Goal: Information Seeking & Learning: Learn about a topic

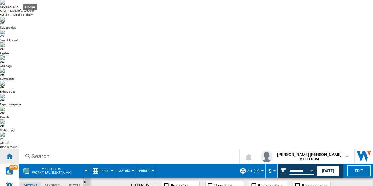
click at [5, 149] on div "Home" at bounding box center [9, 156] width 19 height 15
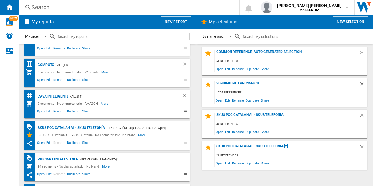
scroll to position [424, 0]
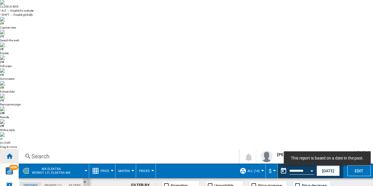
click at [10, 153] on ng-md-icon "Home" at bounding box center [9, 156] width 7 height 7
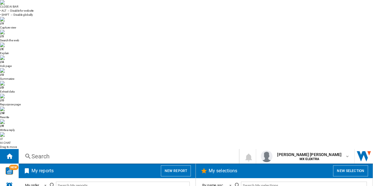
scroll to position [424, 0]
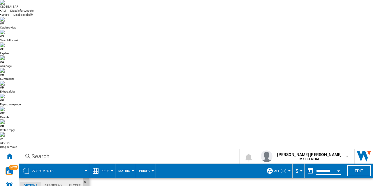
click at [5, 5] on img at bounding box center [2, 2] width 5 height 5
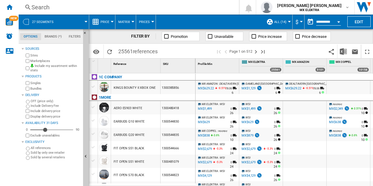
click at [109, 22] on span "Price" at bounding box center [105, 22] width 9 height 4
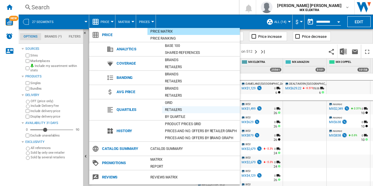
click at [170, 108] on div "Retailers" at bounding box center [201, 110] width 78 height 6
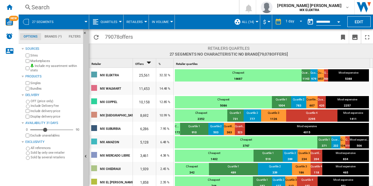
click at [119, 27] on button "Quartiles" at bounding box center [111, 22] width 20 height 15
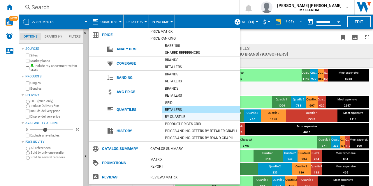
click at [178, 116] on div "By quartile" at bounding box center [201, 117] width 78 height 6
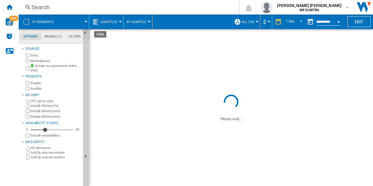
click at [87, 29] on button "Hide" at bounding box center [86, 34] width 7 height 10
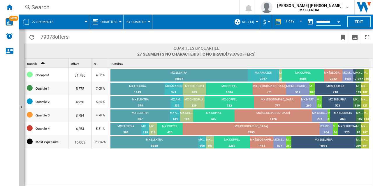
click at [117, 22] on button "Quartiles" at bounding box center [111, 22] width 20 height 15
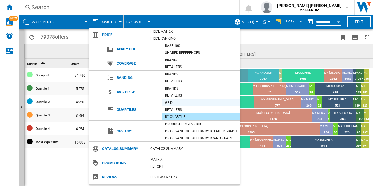
click at [172, 103] on div "Grid" at bounding box center [201, 103] width 78 height 6
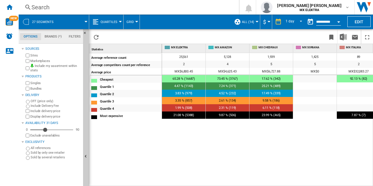
click at [135, 146] on div "Average reference count Average competitors count per reference Average price C…" at bounding box center [125, 118] width 73 height 131
click at [85, 32] on ng-md-icon "Hide" at bounding box center [86, 34] width 7 height 7
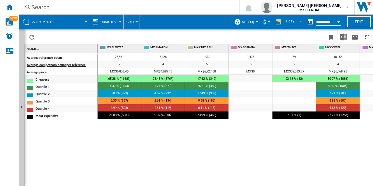
click at [71, 64] on div "Average competitors count per reference" at bounding box center [62, 64] width 70 height 6
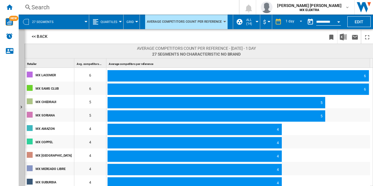
click at [41, 30] on div "<< Back" at bounding box center [198, 36] width 349 height 15
click at [39, 38] on button "<< Back" at bounding box center [40, 36] width 26 height 11
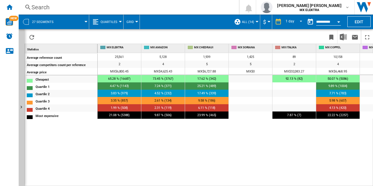
click at [267, 117] on div at bounding box center [250, 115] width 43 height 7
drag, startPoint x: 254, startPoint y: 47, endPoint x: 351, endPoint y: 54, distance: 97.5
click at [351, 54] on div "MX ELEKTRA MX AMAZON MX CHEDRAUI MX SORIANA MX ITALIKA MX COPPEL MX LACOMER MX …" at bounding box center [235, 115] width 275 height 142
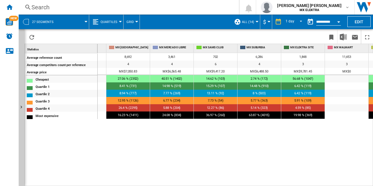
scroll to position [0, 303]
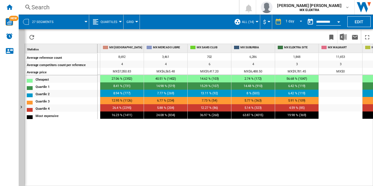
click at [85, 18] on span at bounding box center [74, 22] width 24 height 15
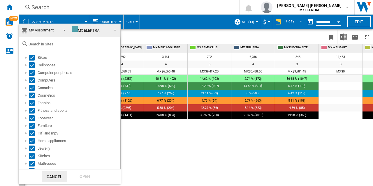
click at [85, 18] on md-backdrop at bounding box center [186, 93] width 373 height 186
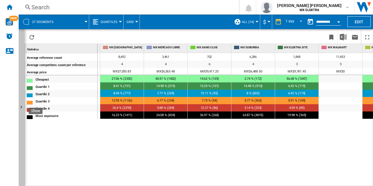
click at [19, 106] on ng-md-icon "Show" at bounding box center [22, 108] width 7 height 7
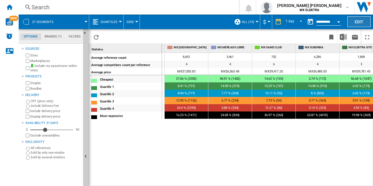
click at [354, 20] on button "Edit" at bounding box center [358, 21] width 23 height 11
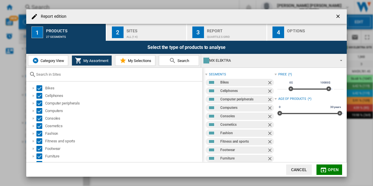
click at [153, 36] on div "ALL (14)" at bounding box center [154, 35] width 57 height 6
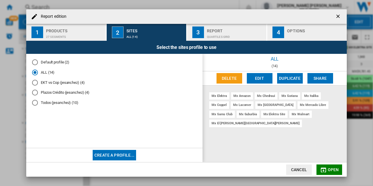
click at [302, 170] on button "Cancel" at bounding box center [299, 170] width 26 height 10
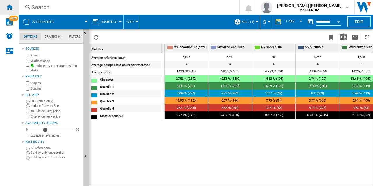
click at [12, 7] on ng-md-icon "Home" at bounding box center [9, 6] width 7 height 7
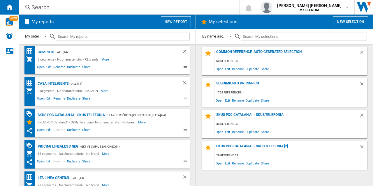
scroll to position [424, 0]
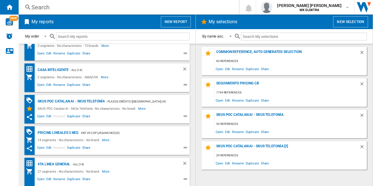
click at [183, 180] on ng-md-icon at bounding box center [186, 180] width 7 height 7
click at [77, 177] on span "Duplicate" at bounding box center [73, 180] width 15 height 7
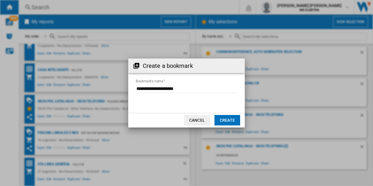
click at [185, 85] on input "Bookmark's name" at bounding box center [186, 89] width 101 height 9
type input "**********"
click at [235, 120] on button "Create" at bounding box center [227, 120] width 26 height 10
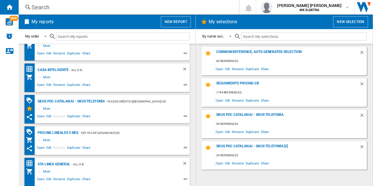
scroll to position [455, 0]
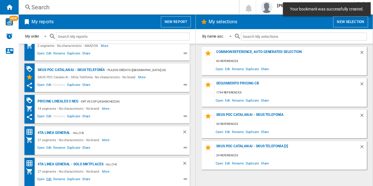
click at [49, 179] on span "Edit" at bounding box center [48, 180] width 7 height 7
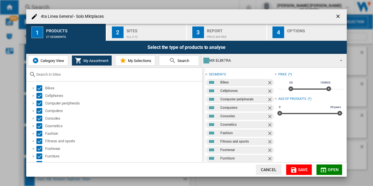
click at [128, 29] on div "Sites" at bounding box center [154, 29] width 57 height 6
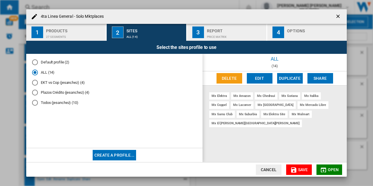
click at [255, 80] on button "Edit" at bounding box center [260, 78] width 26 height 10
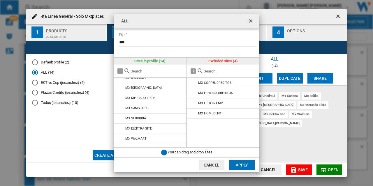
scroll to position [73, 0]
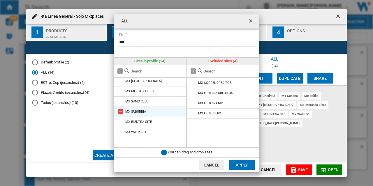
click at [119, 110] on md-icon at bounding box center [120, 111] width 7 height 7
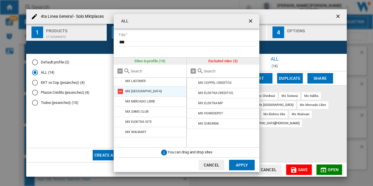
click at [120, 92] on md-icon at bounding box center [120, 91] width 7 height 7
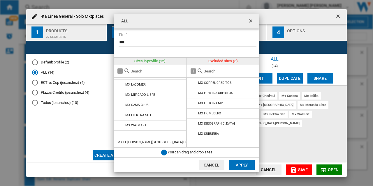
scroll to position [53, 0]
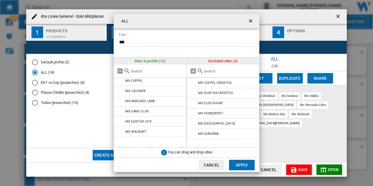
click at [120, 92] on md-icon at bounding box center [120, 91] width 7 height 7
click at [120, 82] on md-icon at bounding box center [120, 81] width 7 height 7
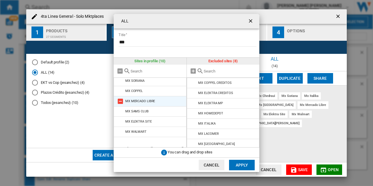
scroll to position [0, 0]
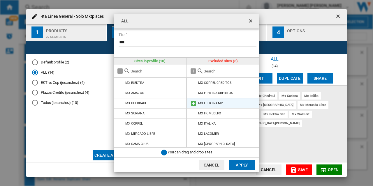
click at [194, 102] on md-icon at bounding box center [193, 103] width 7 height 7
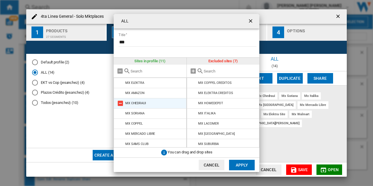
scroll to position [43, 0]
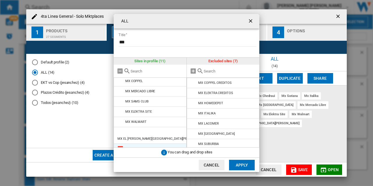
click at [121, 145] on md-icon at bounding box center [120, 148] width 7 height 7
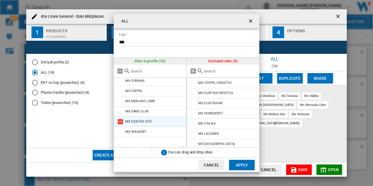
click at [120, 119] on md-icon at bounding box center [120, 121] width 7 height 7
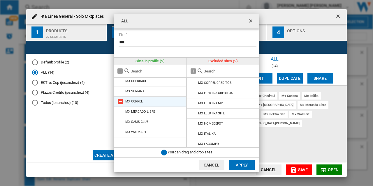
scroll to position [0, 0]
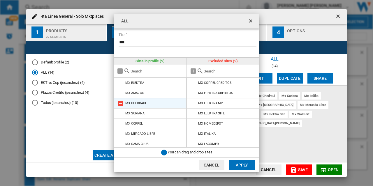
click at [120, 101] on md-icon at bounding box center [120, 103] width 7 height 7
click at [119, 101] on md-icon at bounding box center [120, 103] width 7 height 7
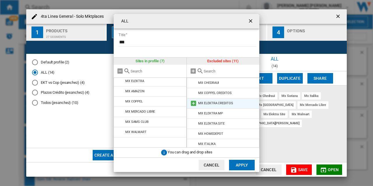
scroll to position [43, 0]
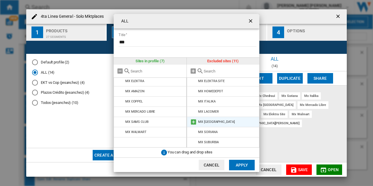
click at [192, 123] on md-icon at bounding box center [193, 122] width 7 height 7
click at [242, 162] on button "Apply" at bounding box center [242, 165] width 26 height 10
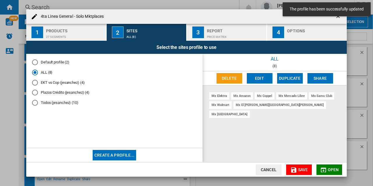
click at [213, 30] on div "Report" at bounding box center [235, 29] width 57 height 6
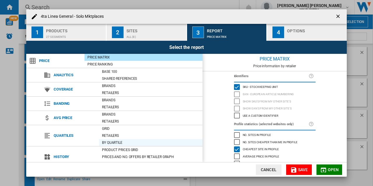
click at [115, 141] on div "By quartile" at bounding box center [150, 143] width 103 height 6
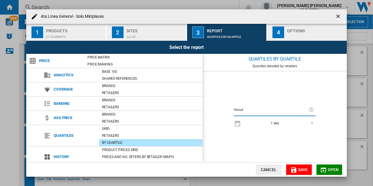
click at [294, 120] on md-select-value "1 day" at bounding box center [280, 123] width 72 height 8
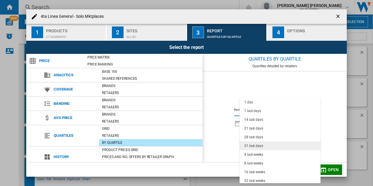
click at [253, 146] on div "31 last days" at bounding box center [253, 146] width 19 height 5
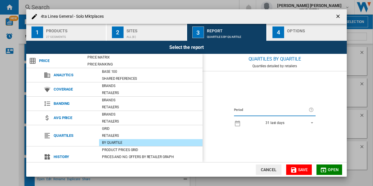
click at [284, 27] on div "4" at bounding box center [278, 33] width 12 height 12
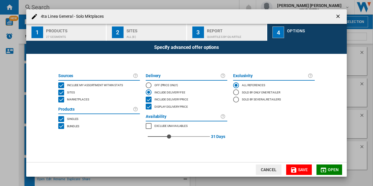
click at [301, 170] on span "Save" at bounding box center [303, 170] width 10 height 5
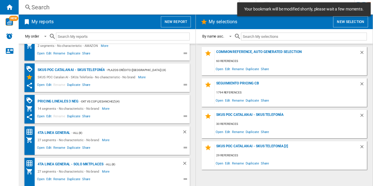
scroll to position [455, 0]
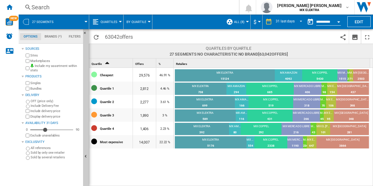
click at [112, 27] on button "Quartiles" at bounding box center [111, 22] width 20 height 15
click at [114, 22] on md-backdrop at bounding box center [186, 93] width 373 height 186
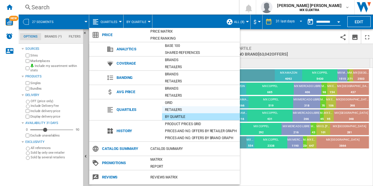
click at [178, 108] on div "Retailers" at bounding box center [201, 110] width 78 height 6
click at [168, 110] on div "Retailers" at bounding box center [201, 110] width 78 height 6
click at [168, 110] on div "3 %" at bounding box center [164, 114] width 17 height 13
click at [178, 112] on div "MX ELEKTRA" at bounding box center [205, 113] width 61 height 5
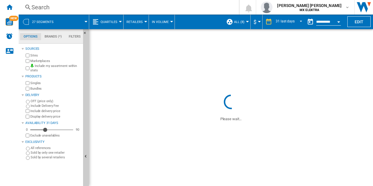
click at [129, 7] on div "Search" at bounding box center [127, 7] width 192 height 8
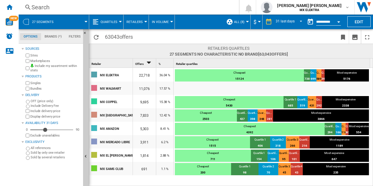
click at [112, 23] on span "Quartiles" at bounding box center [109, 22] width 17 height 4
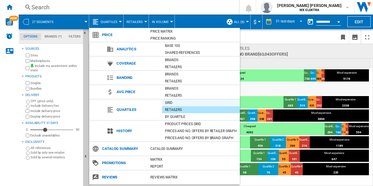
click at [175, 103] on div "Grid" at bounding box center [201, 103] width 78 height 6
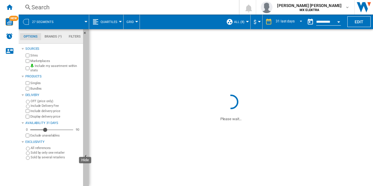
click at [85, 152] on button "Hide" at bounding box center [86, 157] width 6 height 256
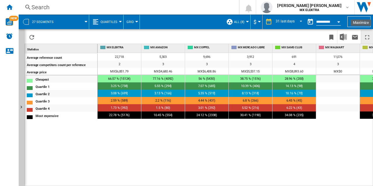
click at [369, 38] on ng-md-icon "Maximize" at bounding box center [367, 37] width 7 height 7
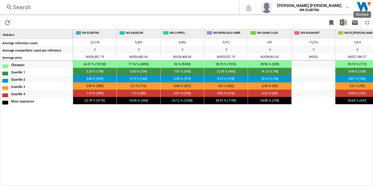
click at [232, 122] on div "22,718 5,303 9,696 3,912 691 11,076 1,814 7,833 2 3 3 3 4 3 3 3 MX$6,851.79 MX$…" at bounding box center [223, 112] width 300 height 148
click at [310, 35] on span "MX WALMART" at bounding box center [317, 33] width 33 height 4
click at [365, 21] on ng-md-icon "Restore" at bounding box center [367, 22] width 7 height 7
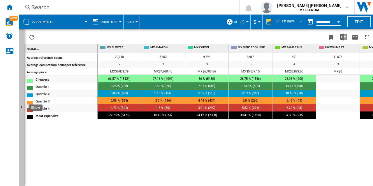
click at [22, 106] on ng-md-icon "Show" at bounding box center [22, 108] width 7 height 7
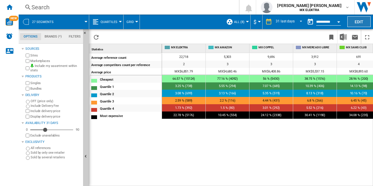
click at [355, 22] on button "Edit" at bounding box center [358, 21] width 23 height 11
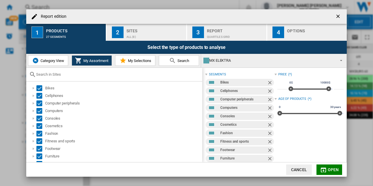
click at [175, 36] on div "ALL (8)" at bounding box center [154, 35] width 57 height 6
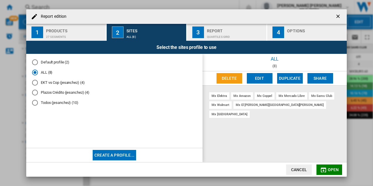
click at [223, 106] on div "mx walmart" at bounding box center [220, 104] width 22 height 7
click at [256, 76] on button "Edit" at bounding box center [260, 78] width 26 height 10
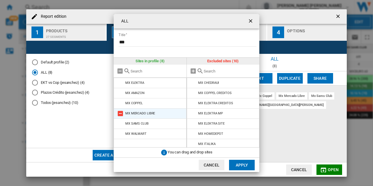
scroll to position [12, 0]
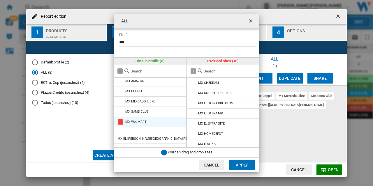
click at [119, 122] on md-icon "ALL Title ..." at bounding box center [120, 122] width 7 height 7
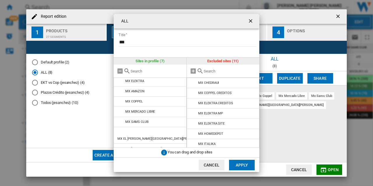
click at [249, 166] on button "Apply" at bounding box center [242, 165] width 26 height 10
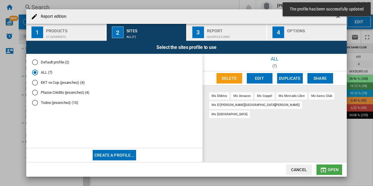
click at [325, 167] on md-icon "Report edition ..." at bounding box center [323, 170] width 7 height 7
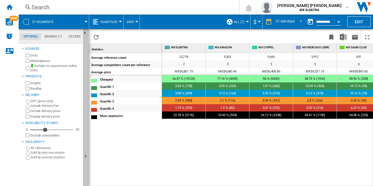
click at [87, 160] on ng-md-icon "Hide" at bounding box center [86, 157] width 7 height 7
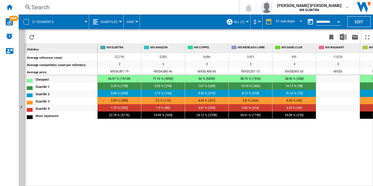
click at [177, 48] on span "MX AMAZON" at bounding box center [166, 47] width 33 height 4
click at [85, 21] on div at bounding box center [86, 21] width 3 height 1
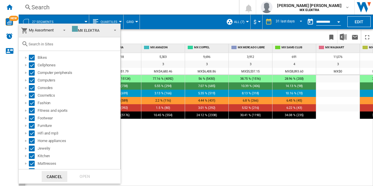
click at [94, 32] on div "MX ELEKTRA" at bounding box center [85, 30] width 27 height 4
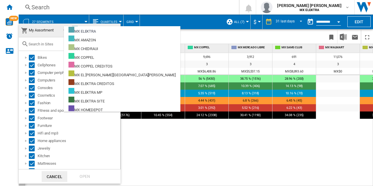
click at [94, 32] on div "MX ELEKTRA" at bounding box center [81, 30] width 27 height 7
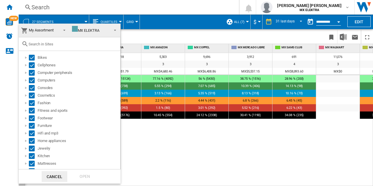
click at [180, 42] on md-backdrop at bounding box center [186, 93] width 373 height 186
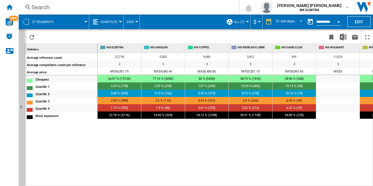
click at [119, 27] on button "Quartiles" at bounding box center [111, 22] width 20 height 15
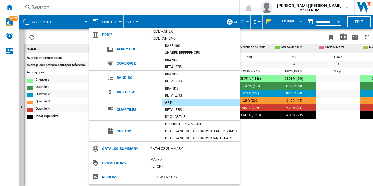
click at [170, 101] on div "Grid" at bounding box center [201, 103] width 78 height 6
click at [212, 19] on md-backdrop at bounding box center [186, 93] width 373 height 186
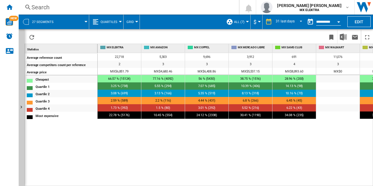
click at [139, 25] on md-menu "Grid Grid Retailers By Quartile" at bounding box center [132, 22] width 16 height 15
click at [133, 24] on button "Grid" at bounding box center [131, 22] width 10 height 15
click at [138, 48] on span "Retailers" at bounding box center [136, 49] width 17 height 5
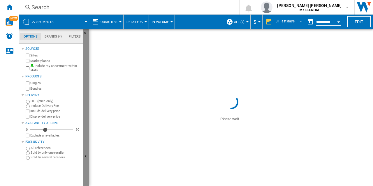
click at [87, 155] on ng-md-icon "Hide" at bounding box center [86, 157] width 7 height 7
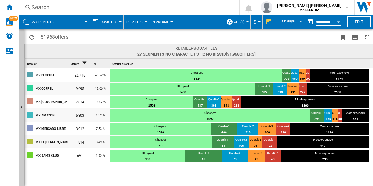
click at [138, 23] on span "Retailers" at bounding box center [134, 22] width 16 height 4
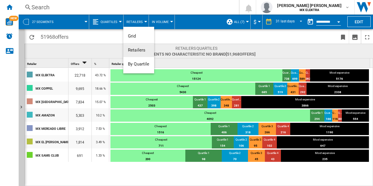
click at [137, 44] on button "Retailers" at bounding box center [138, 50] width 31 height 14
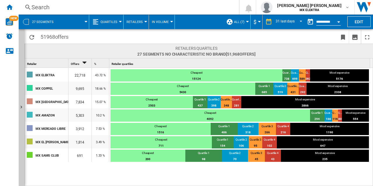
click at [136, 29] on div "51968 offers" at bounding box center [198, 36] width 349 height 15
click at [136, 27] on button "Retailers" at bounding box center [135, 22] width 19 height 15
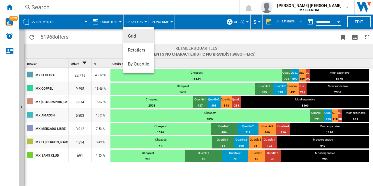
click at [135, 35] on span "Grid" at bounding box center [132, 36] width 8 height 5
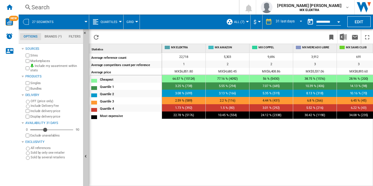
click at [117, 21] on span "Quartiles" at bounding box center [109, 22] width 17 height 4
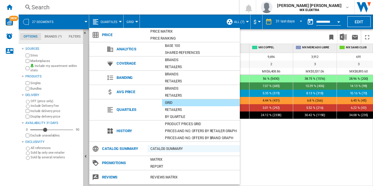
click at [159, 146] on div "Catalog Summary" at bounding box center [193, 149] width 92 height 6
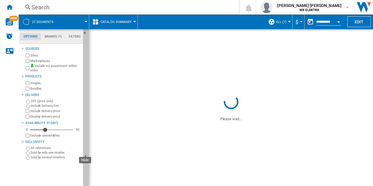
click at [87, 158] on ng-md-icon "Hide" at bounding box center [86, 157] width 7 height 7
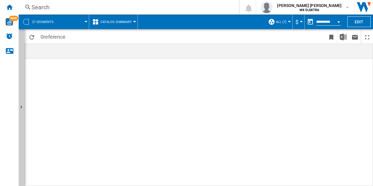
click at [89, 20] on md-menu "Catalog Summary Price Price Matrix Price Ranking Analytics Base 100 Shared refe…" at bounding box center [113, 22] width 49 height 15
click at [87, 20] on md-menu "27 segments" at bounding box center [54, 22] width 71 height 15
click at [100, 21] on div "Catalog Summary" at bounding box center [113, 22] width 43 height 15
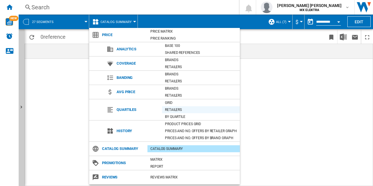
click at [170, 107] on div "Retailers" at bounding box center [201, 110] width 78 height 6
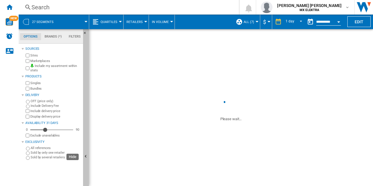
click at [86, 150] on button "Hide" at bounding box center [86, 157] width 6 height 256
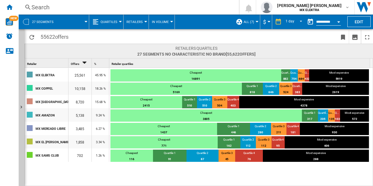
click at [112, 23] on span "Quartiles" at bounding box center [109, 22] width 17 height 4
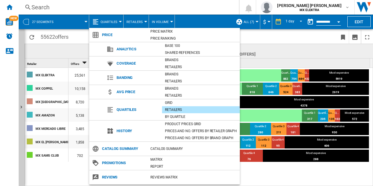
click at [80, 52] on md-backdrop at bounding box center [186, 93] width 373 height 186
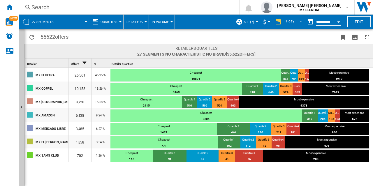
click at [158, 27] on button "In volume" at bounding box center [162, 22] width 20 height 15
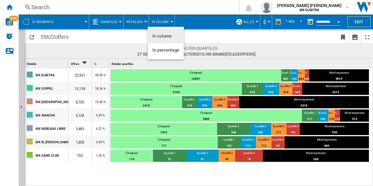
click at [115, 22] on md-backdrop at bounding box center [186, 93] width 373 height 186
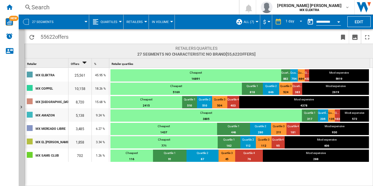
click at [115, 22] on span "Quartiles" at bounding box center [109, 22] width 17 height 4
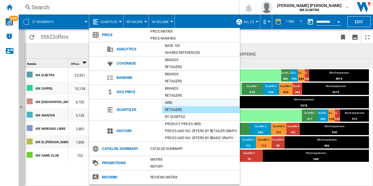
click at [170, 101] on div "Grid" at bounding box center [201, 103] width 78 height 6
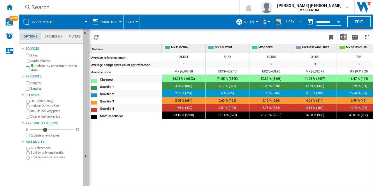
click at [86, 156] on ng-md-icon "Hide" at bounding box center [86, 157] width 7 height 7
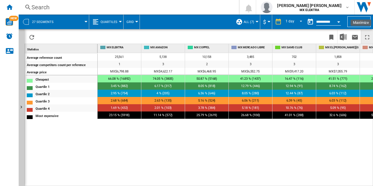
click at [367, 34] on ng-md-icon "Maximize" at bounding box center [367, 37] width 7 height 7
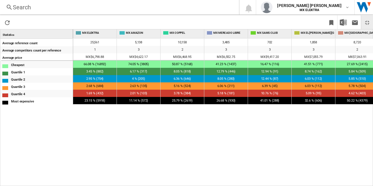
click at [136, 154] on div "25,561 5,138 10,158 3,485 702 1,858 8,720 1 3 2 3 3 3 2 MX$6,798.88 MX$4,622.17…" at bounding box center [223, 112] width 300 height 148
click at [367, 26] on button "Restore" at bounding box center [367, 22] width 12 height 14
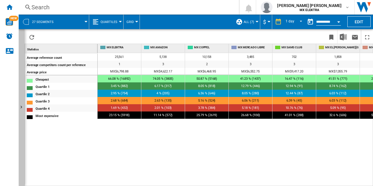
click at [21, 107] on ng-md-icon "Show" at bounding box center [22, 108] width 7 height 7
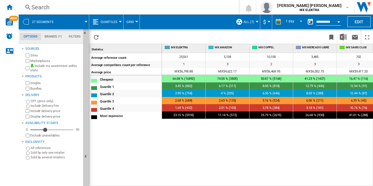
click at [45, 37] on md-tab-item "Brands (*)" at bounding box center [53, 36] width 24 height 7
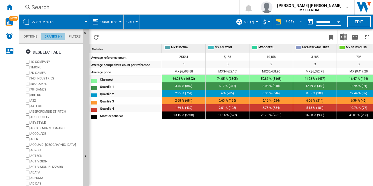
scroll to position [22, 0]
click at [66, 39] on md-tab-item "Filters" at bounding box center [74, 36] width 19 height 7
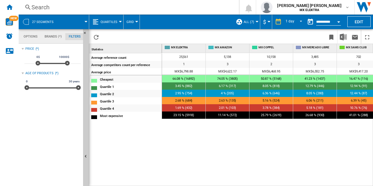
scroll to position [38, 0]
click at [34, 36] on md-tab-item "Options" at bounding box center [30, 36] width 21 height 7
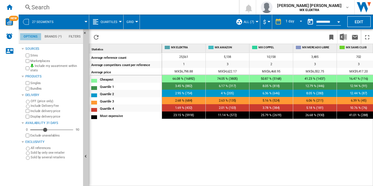
scroll to position [7, 0]
click at [360, 20] on button "Edit" at bounding box center [358, 21] width 23 height 11
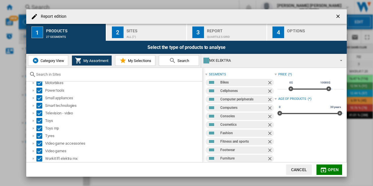
scroll to position [0, 0]
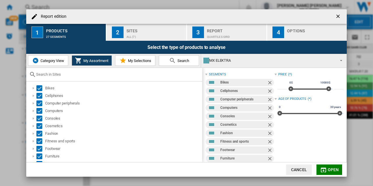
click at [338, 14] on ng-md-icon "getI18NText('BUTTONS.CLOSE_DIALOG')" at bounding box center [338, 16] width 7 height 7
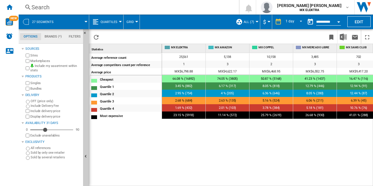
click at [150, 154] on div "Average reference count Average competitors count per reference Average price C…" at bounding box center [125, 118] width 73 height 131
click at [86, 155] on ng-md-icon "Hide" at bounding box center [86, 157] width 7 height 7
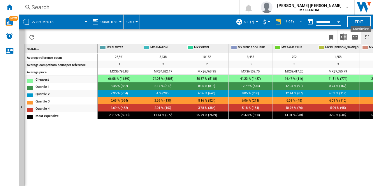
click at [369, 32] on button "Maximize" at bounding box center [367, 37] width 12 height 14
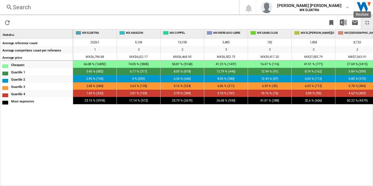
click at [365, 20] on ng-md-icon "Restore" at bounding box center [367, 22] width 7 height 7
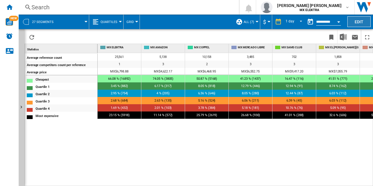
click at [353, 18] on button "Edit" at bounding box center [358, 21] width 23 height 11
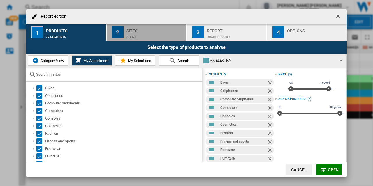
click at [142, 38] on div "ALL (7)" at bounding box center [154, 35] width 57 height 6
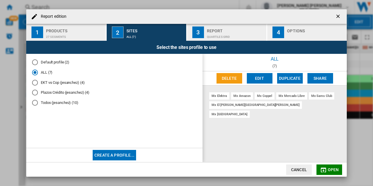
click at [261, 81] on button "Edit" at bounding box center [260, 78] width 26 height 10
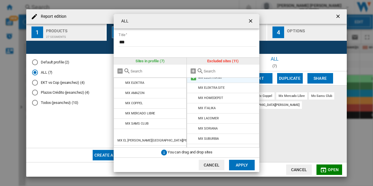
scroll to position [43, 0]
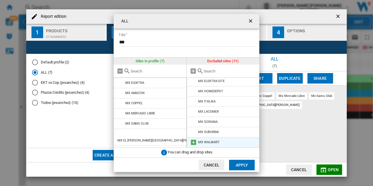
click at [189, 142] on li "MX WALMART" at bounding box center [223, 142] width 73 height 10
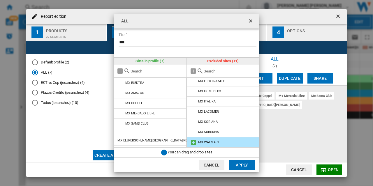
click at [192, 141] on md-icon "ALL Title ..." at bounding box center [193, 142] width 7 height 7
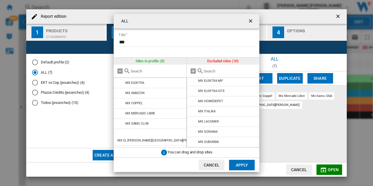
click at [237, 161] on button "Apply" at bounding box center [242, 165] width 26 height 10
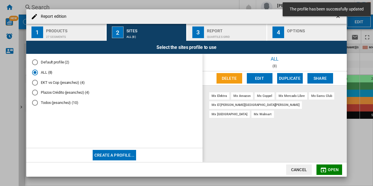
click at [319, 163] on md-dialog-actions "Cancel Open" at bounding box center [186, 169] width 321 height 15
click at [326, 170] on md-icon "Report edition ..." at bounding box center [323, 170] width 7 height 7
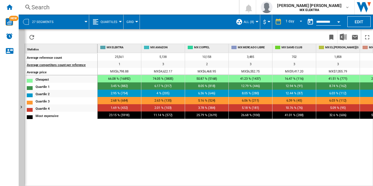
click at [49, 65] on div "Average competitors count per reference" at bounding box center [62, 64] width 70 height 6
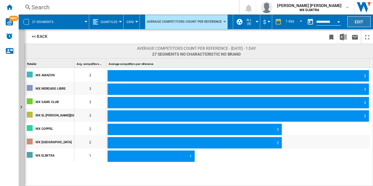
click at [370, 21] on button "Edit" at bounding box center [358, 21] width 23 height 11
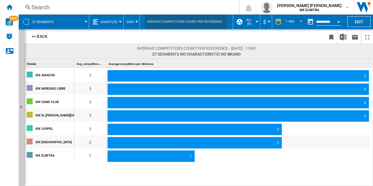
click at [149, 22] on span "Average competitors count per reference" at bounding box center [184, 22] width 75 height 10
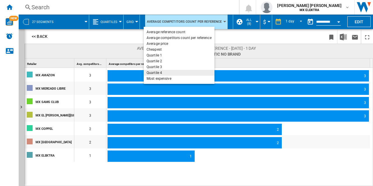
click at [110, 40] on md-backdrop at bounding box center [186, 93] width 373 height 186
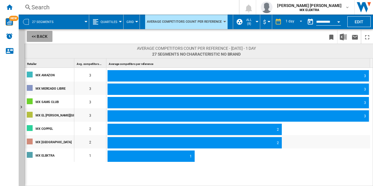
click at [32, 37] on button "<< Back" at bounding box center [40, 36] width 26 height 11
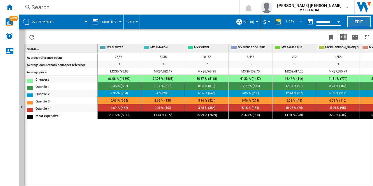
click at [356, 23] on button "Edit" at bounding box center [358, 21] width 23 height 11
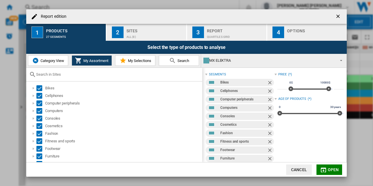
click at [155, 34] on div "ALL (8)" at bounding box center [154, 35] width 57 height 6
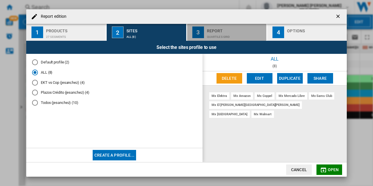
click at [200, 36] on div "3" at bounding box center [198, 33] width 12 height 12
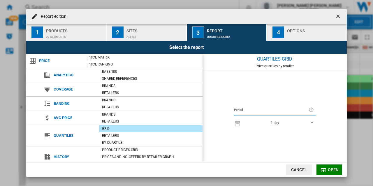
click at [285, 118] on div "1 day 1 day 7 last days 14 last days 21 last days 28 last days 31 last days 4 l…" at bounding box center [275, 122] width 82 height 11
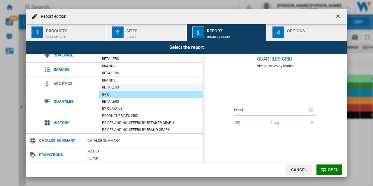
scroll to position [35, 0]
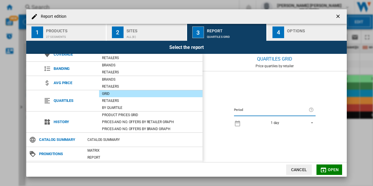
click at [295, 27] on div "Options" at bounding box center [315, 29] width 57 height 6
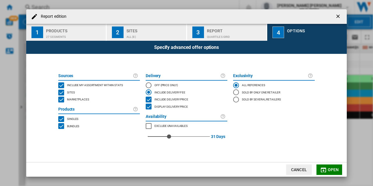
click at [238, 29] on div "Report" at bounding box center [235, 29] width 57 height 6
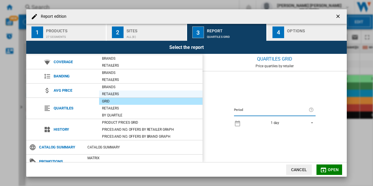
scroll to position [47, 0]
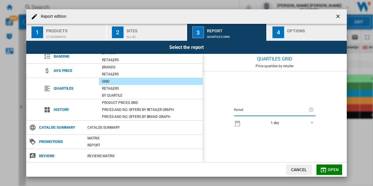
click at [292, 172] on button "Cancel" at bounding box center [299, 170] width 26 height 10
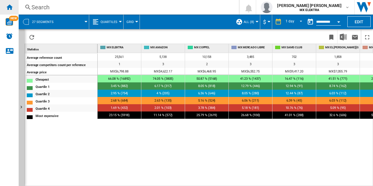
click at [10, 10] on ng-md-icon "Home" at bounding box center [9, 6] width 7 height 7
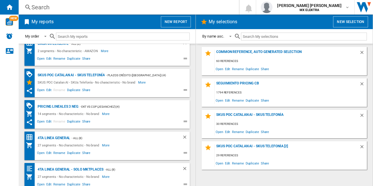
scroll to position [455, 0]
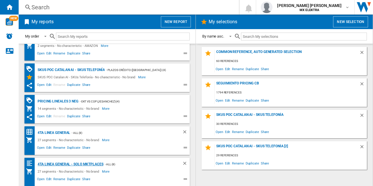
click at [79, 162] on div "4ta Linea General - Solo Mktplaces" at bounding box center [69, 164] width 67 height 7
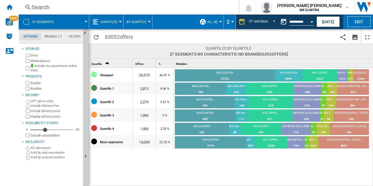
click at [142, 24] on button "By Quartile" at bounding box center [137, 22] width 23 height 15
click at [176, 31] on md-backdrop at bounding box center [186, 93] width 373 height 186
click at [67, 122] on div "Availability 31 Days" at bounding box center [52, 123] width 55 height 5
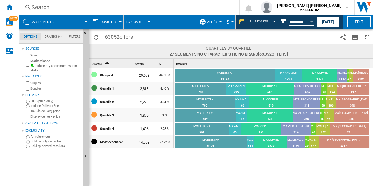
click at [142, 18] on button "By Quartile" at bounding box center [137, 22] width 23 height 15
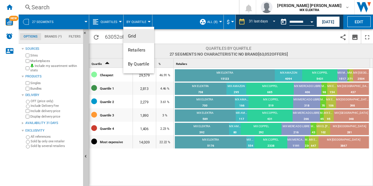
click at [136, 38] on span "Grid" at bounding box center [132, 36] width 8 height 5
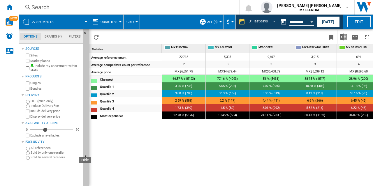
click at [86, 156] on ng-md-icon "Hide" at bounding box center [86, 157] width 7 height 7
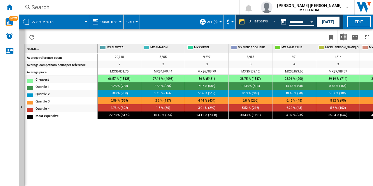
click at [108, 21] on span "Quartiles" at bounding box center [109, 22] width 17 height 4
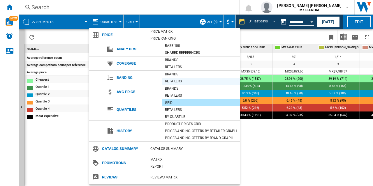
click at [170, 81] on div "Retailers" at bounding box center [201, 81] width 78 height 6
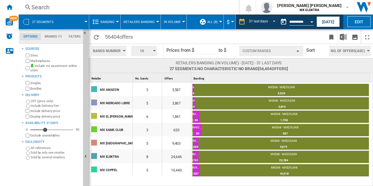
click at [144, 24] on button "Retailers Banding" at bounding box center [141, 22] width 34 height 15
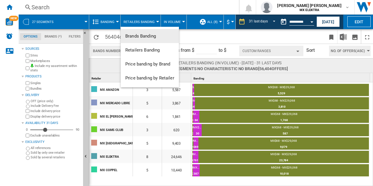
click at [109, 20] on md-backdrop at bounding box center [186, 93] width 373 height 186
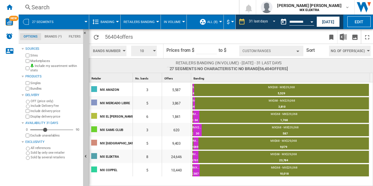
click at [109, 20] on span "Banding" at bounding box center [108, 22] width 14 height 4
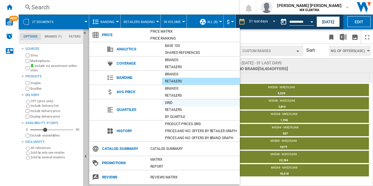
click at [170, 102] on div "Grid" at bounding box center [201, 103] width 78 height 6
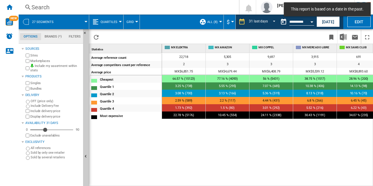
click at [136, 21] on div at bounding box center [136, 21] width 3 height 1
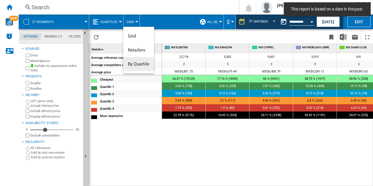
click at [139, 61] on span "By Quartile" at bounding box center [139, 63] width 22 height 5
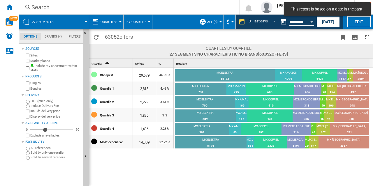
click at [138, 21] on span "By Quartile" at bounding box center [136, 22] width 20 height 4
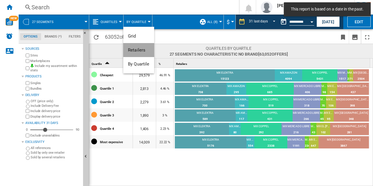
click at [142, 46] on button "Retailers" at bounding box center [138, 50] width 31 height 14
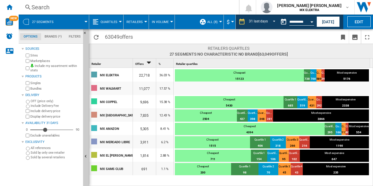
click at [144, 21] on div at bounding box center [145, 21] width 3 height 1
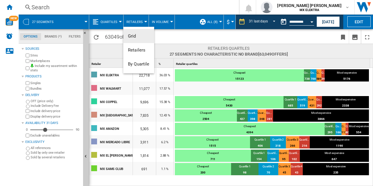
click at [136, 38] on span "Grid" at bounding box center [132, 36] width 8 height 5
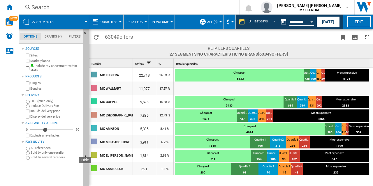
click at [86, 156] on ng-md-icon "Hide" at bounding box center [86, 157] width 7 height 7
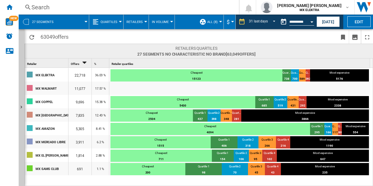
click at [113, 24] on button "Quartiles" at bounding box center [111, 22] width 20 height 15
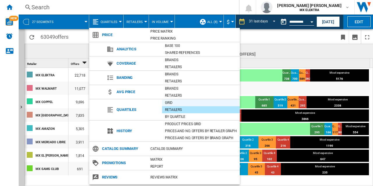
click at [170, 103] on div "Grid" at bounding box center [201, 103] width 78 height 6
click at [168, 103] on div "5430" at bounding box center [182, 106] width 145 height 6
click at [268, 45] on div "Retailers quartiles 27 segments No characteristic No brand [63,049 offers ]" at bounding box center [198, 51] width 349 height 15
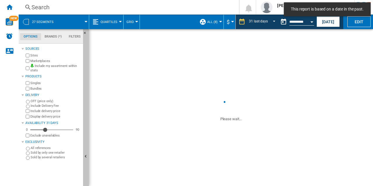
click at [86, 156] on ng-md-icon "Hide" at bounding box center [86, 157] width 7 height 7
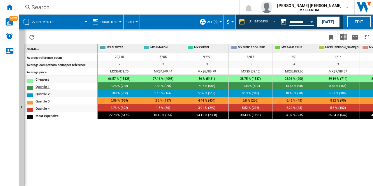
click at [43, 84] on div "Quartile 1" at bounding box center [66, 86] width 61 height 6
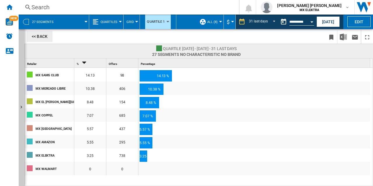
click at [34, 38] on button "<< Back" at bounding box center [40, 36] width 26 height 11
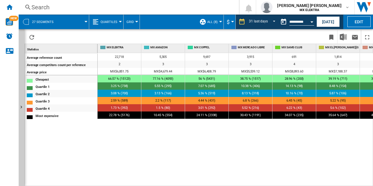
click at [165, 161] on div "22,718 5,305 9,697 3,915 691 1,814 7,835 11,077 2 3 3 3 4 3 3 3 MX$6,851.75 MX$…" at bounding box center [236, 120] width 276 height 134
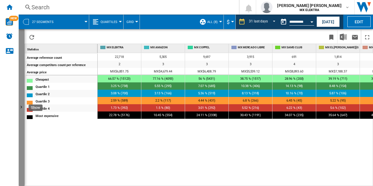
click at [19, 111] on ng-md-icon "Show" at bounding box center [22, 108] width 7 height 7
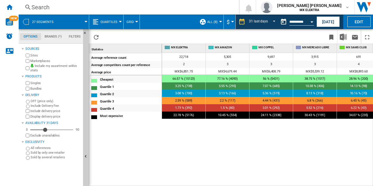
click at [219, 22] on button "ALL (8)" at bounding box center [213, 22] width 13 height 15
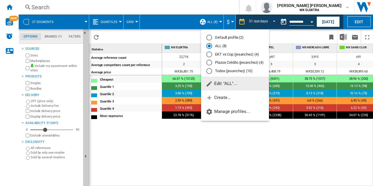
click at [175, 35] on md-backdrop at bounding box center [186, 93] width 373 height 186
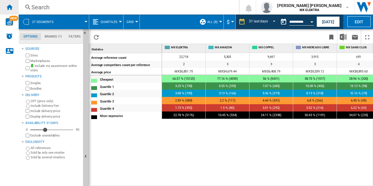
click at [13, 11] on div "Home" at bounding box center [9, 7] width 19 height 15
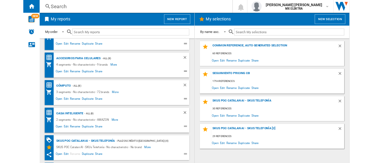
scroll to position [455, 0]
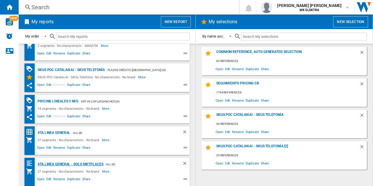
click at [57, 167] on div "4ta Linea General - Solo Mktplaces" at bounding box center [69, 164] width 67 height 7
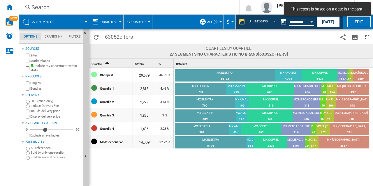
click at [136, 23] on span "By Quartile" at bounding box center [136, 22] width 20 height 4
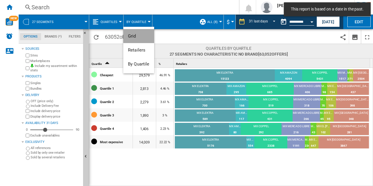
click at [131, 38] on span "Grid" at bounding box center [132, 36] width 8 height 5
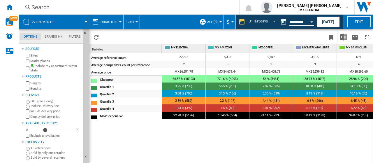
click at [73, 40] on md-tabs-canvas "Options Brands (*) Filters Options Brands (*) Filters" at bounding box center [54, 36] width 70 height 15
click at [73, 39] on md-tab-item "Filters" at bounding box center [74, 36] width 19 height 7
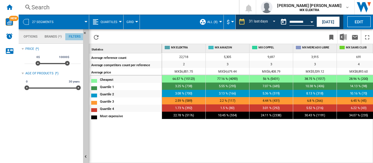
scroll to position [38, 0]
click at [352, 19] on button "Edit" at bounding box center [358, 21] width 23 height 11
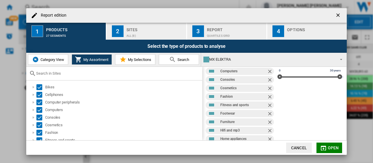
scroll to position [0, 0]
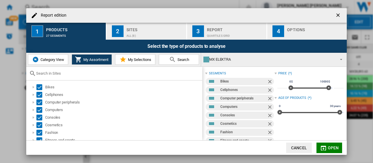
click at [267, 80] on ng-md-icon "Remove" at bounding box center [270, 82] width 7 height 7
click at [267, 87] on ng-md-icon "Remove" at bounding box center [270, 90] width 7 height 7
click at [268, 88] on ng-md-icon "Remove" at bounding box center [270, 90] width 7 height 7
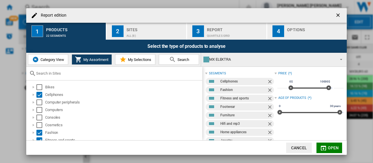
click at [268, 88] on ng-md-icon "Remove" at bounding box center [270, 90] width 7 height 7
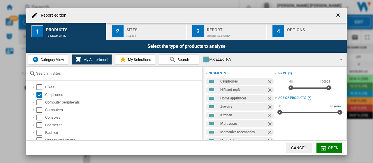
click at [268, 96] on ng-md-icon "Remove" at bounding box center [270, 99] width 7 height 7
click at [268, 88] on ng-md-icon "Remove" at bounding box center [270, 90] width 7 height 7
click at [268, 96] on ng-md-icon "Remove" at bounding box center [270, 99] width 7 height 7
click at [268, 88] on ng-md-icon "Remove" at bounding box center [270, 90] width 7 height 7
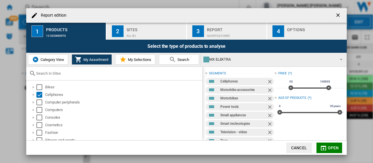
click at [268, 96] on ng-md-icon "Remove" at bounding box center [270, 99] width 7 height 7
click at [268, 88] on ng-md-icon "Remove" at bounding box center [270, 90] width 7 height 7
click at [268, 96] on ng-md-icon "Remove" at bounding box center [270, 99] width 7 height 7
click at [268, 88] on ng-md-icon "Remove" at bounding box center [270, 90] width 7 height 7
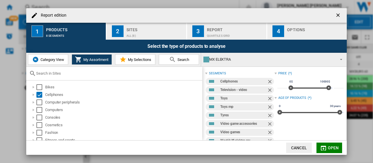
click at [268, 96] on ng-md-icon "Remove" at bounding box center [270, 99] width 7 height 7
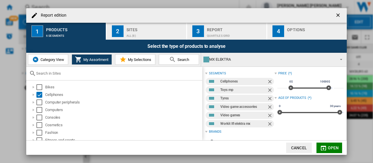
click at [268, 88] on ng-md-icon "Remove" at bounding box center [270, 90] width 7 height 7
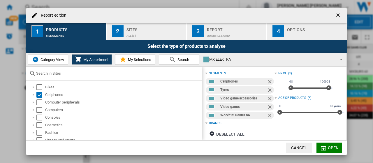
click at [268, 88] on ng-md-icon "Remove" at bounding box center [270, 90] width 7 height 7
click at [268, 96] on ng-md-icon "Remove" at bounding box center [270, 99] width 7 height 7
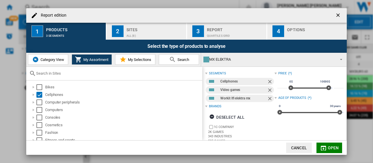
click at [268, 88] on ng-md-icon "Remove" at bounding box center [270, 90] width 7 height 7
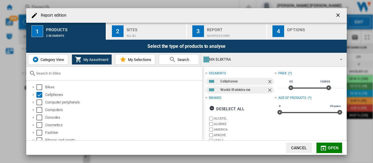
click at [268, 88] on ng-md-icon "Remove" at bounding box center [270, 90] width 7 height 7
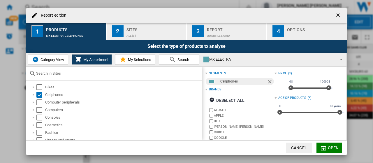
click at [323, 145] on md-icon "Report edition ..." at bounding box center [323, 148] width 7 height 7
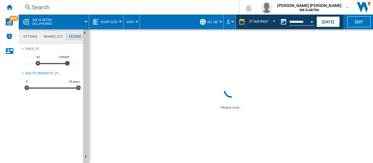
drag, startPoint x: 68, startPoint y: 64, endPoint x: 82, endPoint y: 66, distance: 14.5
click at [82, 66] on md-tab-content "Price (*) * 0$ 10000$ 0$ 10000$ ***** Age of products (*) 0 30 years 0 30 years" at bounding box center [54, 103] width 70 height 119
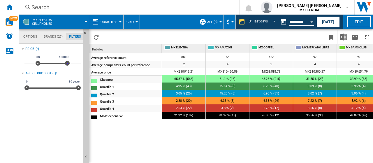
click at [183, 58] on span "860" at bounding box center [183, 57] width 5 height 4
click at [113, 56] on div "Average reference count" at bounding box center [126, 57] width 70 height 6
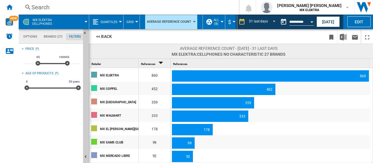
click at [114, 75] on div "MX ELEKTRA" at bounding box center [119, 75] width 38 height 12
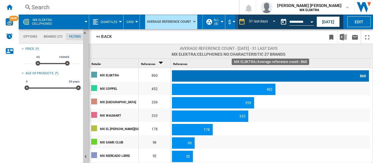
click at [189, 73] on div "860" at bounding box center [270, 76] width 197 height 12
click at [248, 73] on div "860" at bounding box center [270, 76] width 197 height 12
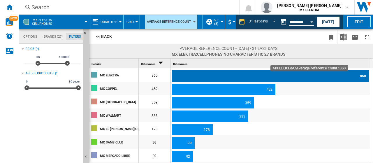
click at [361, 76] on div "860" at bounding box center [270, 76] width 197 height 12
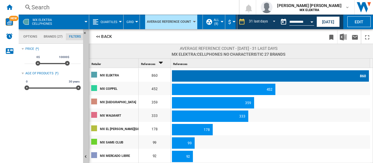
click at [254, 81] on div "860" at bounding box center [270, 76] width 197 height 12
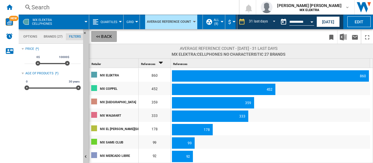
click at [102, 35] on button "<< Back" at bounding box center [104, 36] width 26 height 11
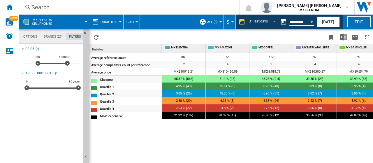
click at [105, 19] on button "Quartiles" at bounding box center [111, 22] width 20 height 15
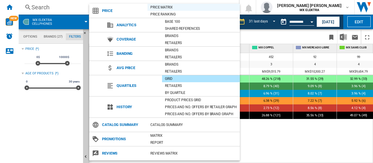
click at [168, 9] on div "Price Matrix" at bounding box center [193, 7] width 92 height 6
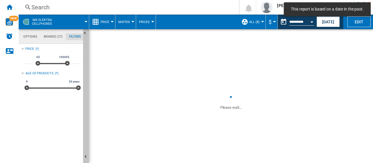
click at [87, 153] on button "Hide" at bounding box center [86, 157] width 6 height 256
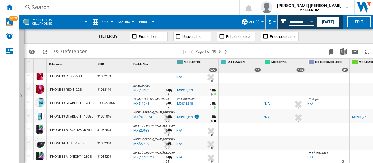
scroll to position [207, 0]
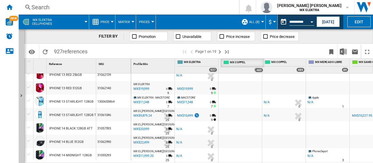
drag, startPoint x: 292, startPoint y: 60, endPoint x: 250, endPoint y: 63, distance: 42.0
drag, startPoint x: 293, startPoint y: 62, endPoint x: 238, endPoint y: 68, distance: 55.8
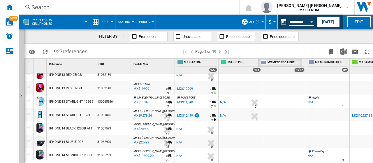
drag, startPoint x: 323, startPoint y: 59, endPoint x: 273, endPoint y: 66, distance: 49.8
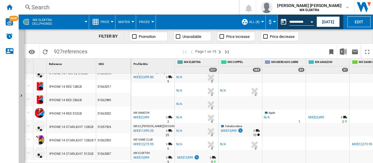
click at [149, 128] on div "MX$11,999.20" at bounding box center [143, 131] width 21 height 6
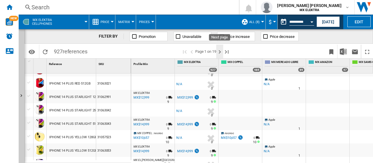
click at [219, 53] on ng-md-icon "Next page" at bounding box center [219, 51] width 7 height 7
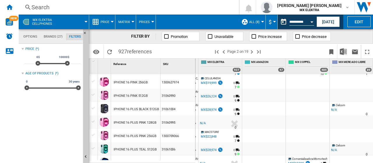
click at [213, 108] on div "MX$28,974" at bounding box center [209, 110] width 16 height 4
click at [335, 110] on div "N/A" at bounding box center [334, 110] width 6 height 6
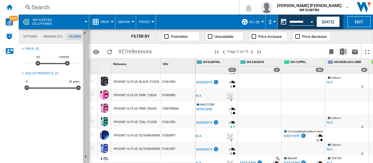
click at [86, 156] on ng-md-icon "Hide" at bounding box center [86, 157] width 7 height 7
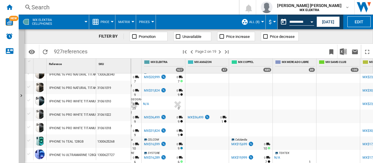
click at [153, 142] on div "MX$16,599" at bounding box center [152, 144] width 16 height 4
click at [237, 142] on div "MX$15,699" at bounding box center [239, 144] width 16 height 4
